Goal: Transaction & Acquisition: Purchase product/service

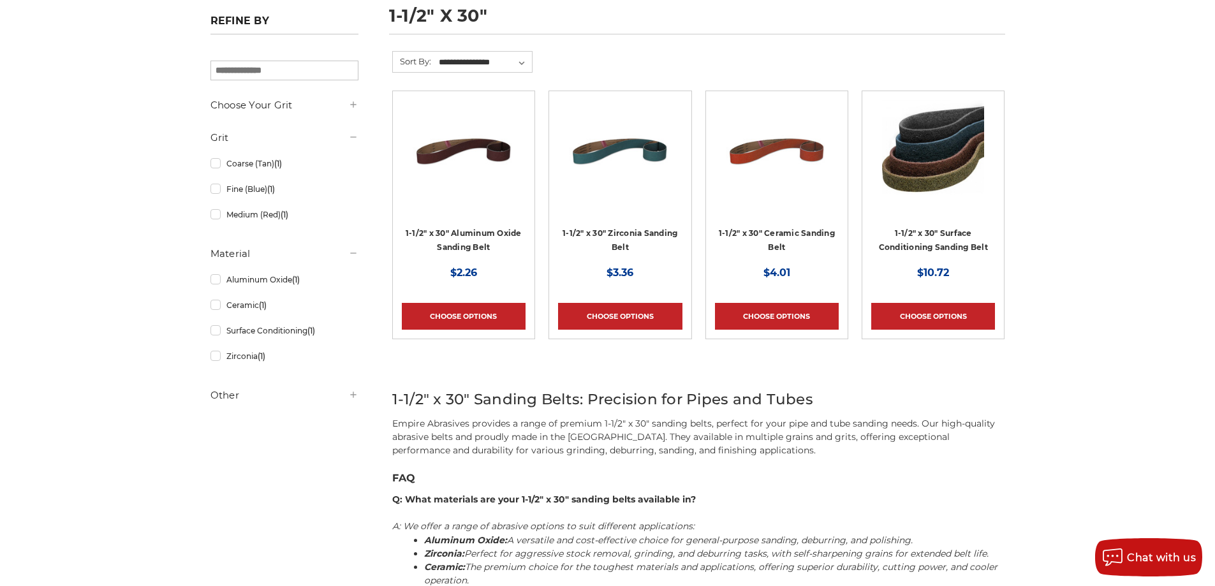
scroll to position [64, 0]
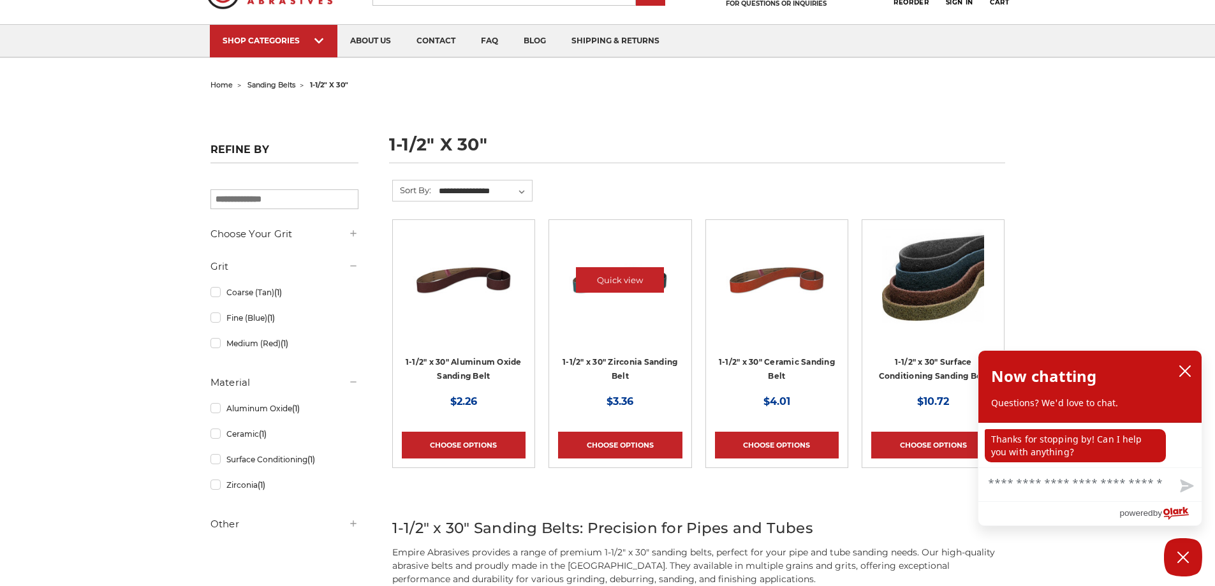
click at [628, 323] on img at bounding box center [620, 280] width 102 height 102
click at [1187, 366] on icon "close chatbox" at bounding box center [1185, 371] width 13 height 13
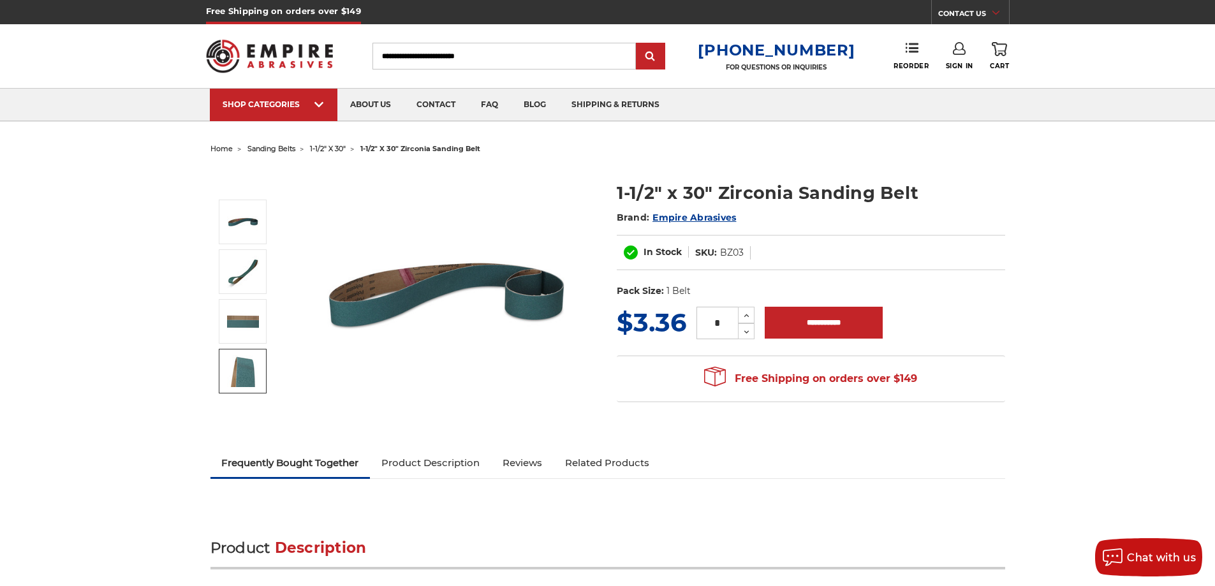
click at [242, 364] on img at bounding box center [243, 371] width 32 height 32
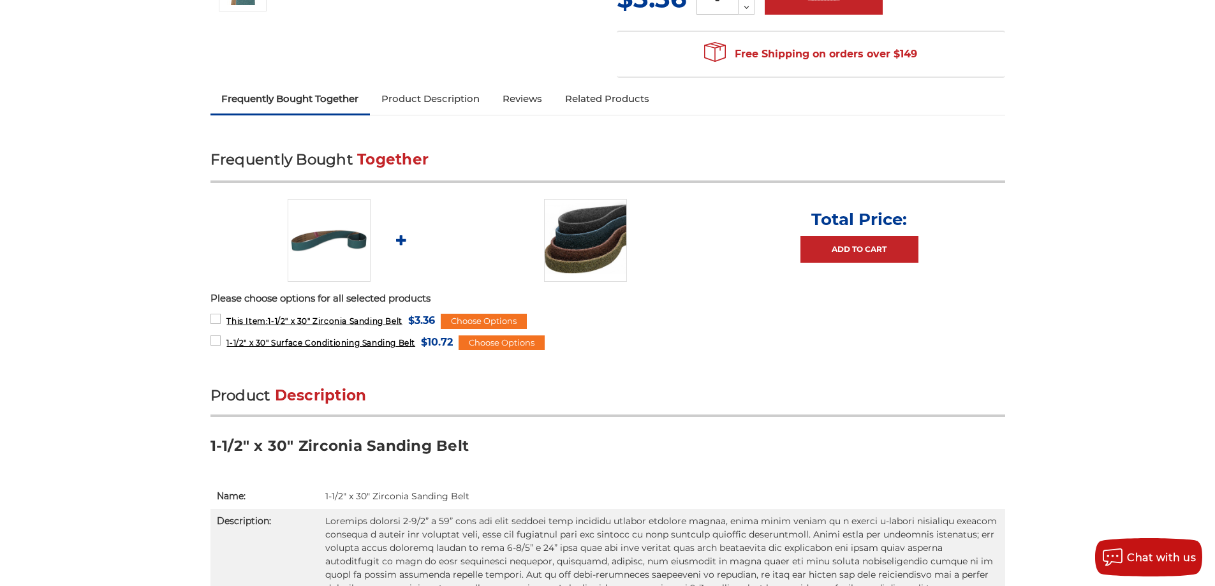
scroll to position [63, 0]
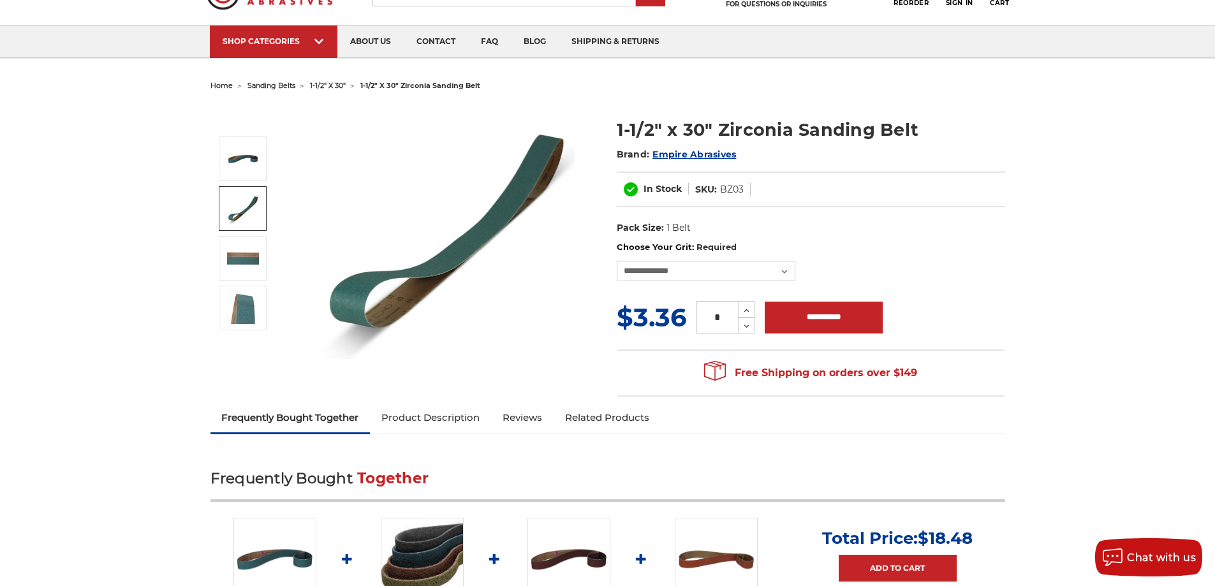
click at [282, 86] on span "sanding belts" at bounding box center [272, 85] width 48 height 9
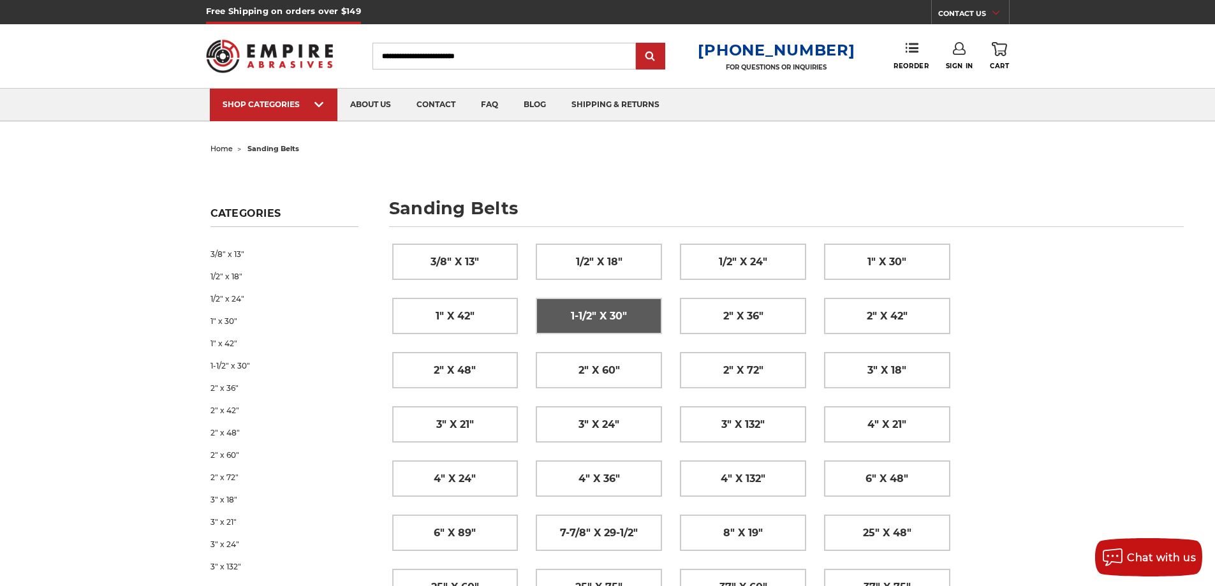
click at [591, 316] on span "1-1/2" x 30"" at bounding box center [599, 317] width 56 height 22
